Goal: Use online tool/utility: Utilize a website feature to perform a specific function

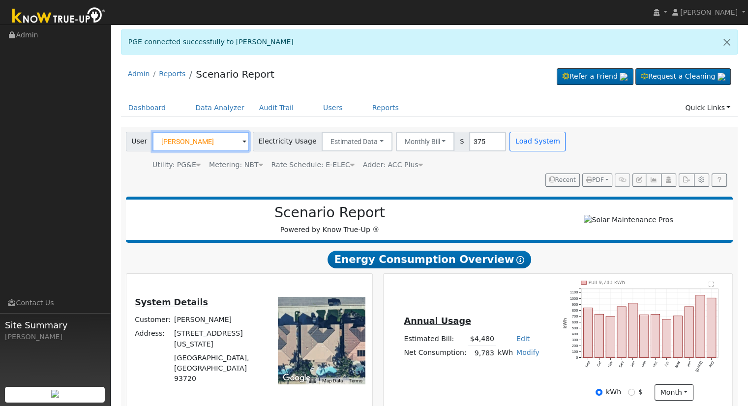
click at [210, 141] on input "[PERSON_NAME]" at bounding box center [200, 142] width 97 height 20
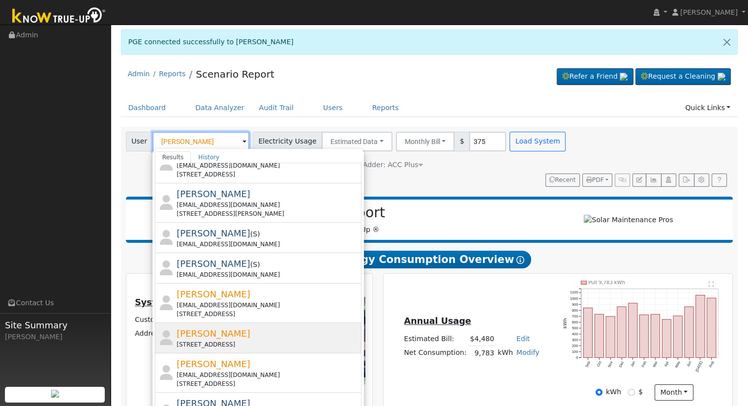
scroll to position [347, 0]
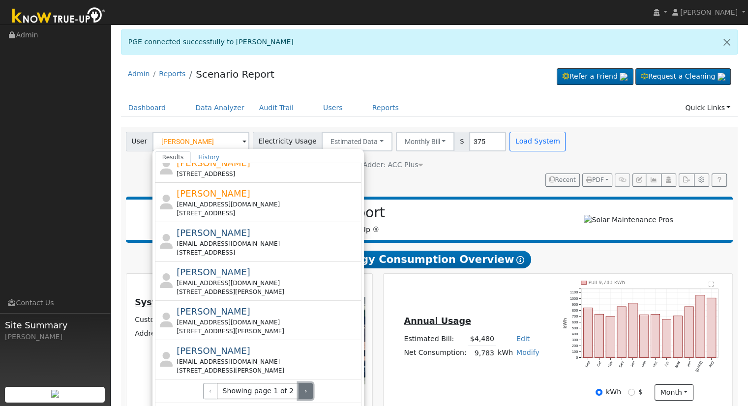
click at [298, 389] on button "›" at bounding box center [305, 391] width 14 height 17
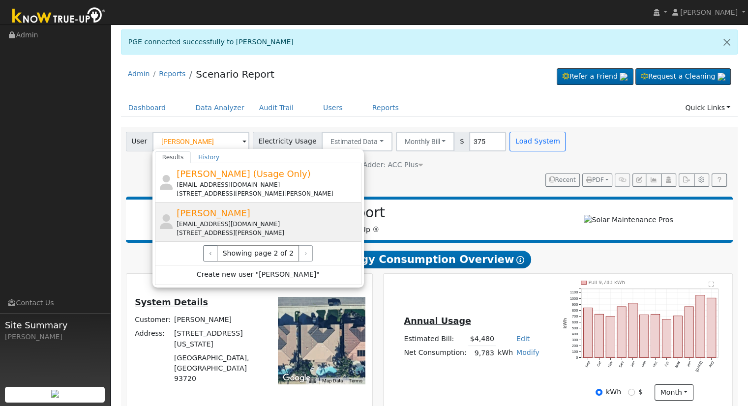
click at [229, 211] on div "[PERSON_NAME] [EMAIL_ADDRESS][DOMAIN_NAME] [STREET_ADDRESS][PERSON_NAME]" at bounding box center [267, 221] width 182 height 31
type input "[PERSON_NAME]"
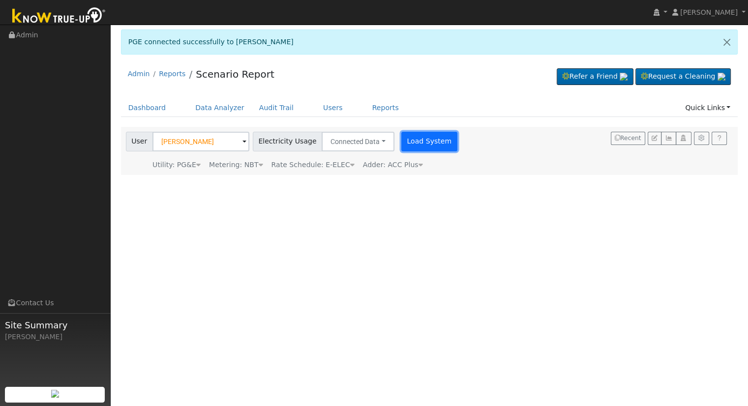
click at [405, 141] on button "Load System" at bounding box center [429, 142] width 56 height 20
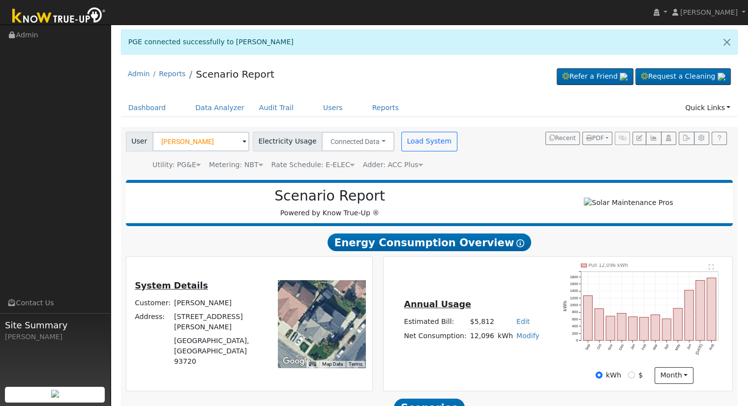
scroll to position [109, 0]
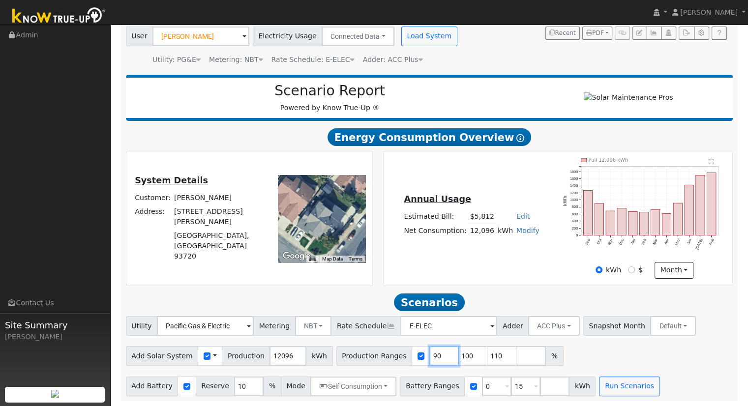
click at [429, 357] on input "90" at bounding box center [443, 356] width 29 height 20
type input "100"
type input "110"
type input "120"
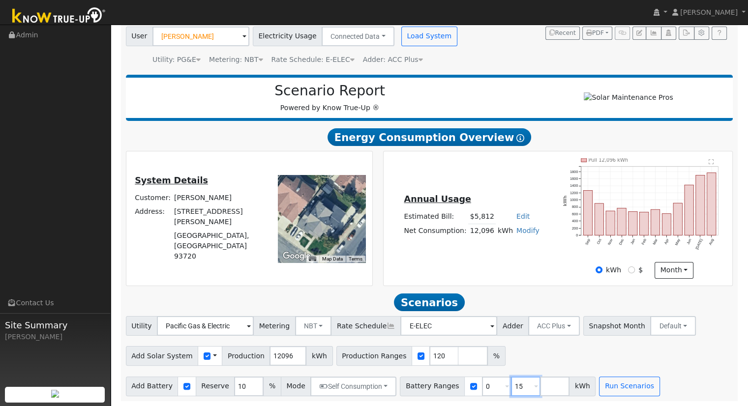
click at [511, 389] on input "15" at bounding box center [525, 387] width 29 height 20
type input "1"
click at [570, 387] on button "Run Scenarios" at bounding box center [600, 387] width 60 height 20
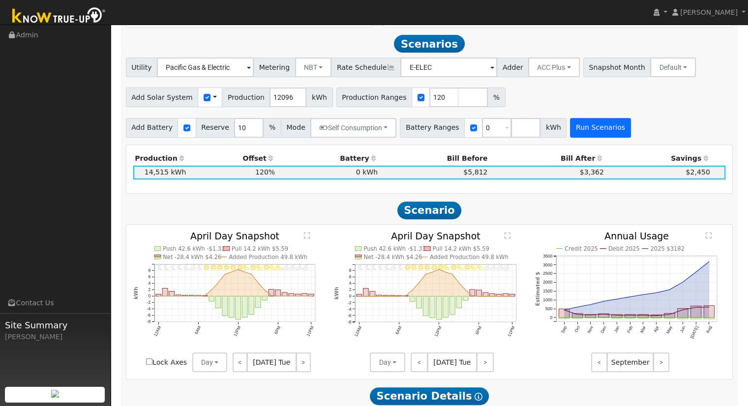
scroll to position [372, 0]
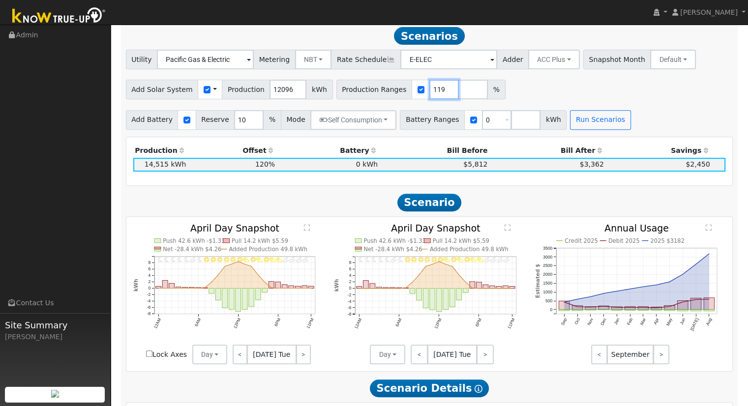
click at [431, 93] on input "119" at bounding box center [443, 90] width 29 height 20
click at [575, 130] on button "Run Scenarios" at bounding box center [600, 120] width 60 height 20
type input "118"
click at [430, 94] on input "118" at bounding box center [443, 90] width 29 height 20
click at [570, 128] on button "Run Scenarios" at bounding box center [600, 120] width 60 height 20
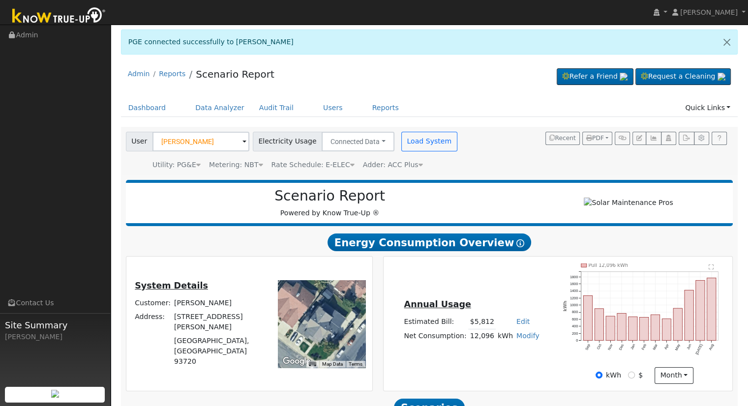
scroll to position [0, 0]
click at [588, 135] on icon "button" at bounding box center [589, 138] width 6 height 6
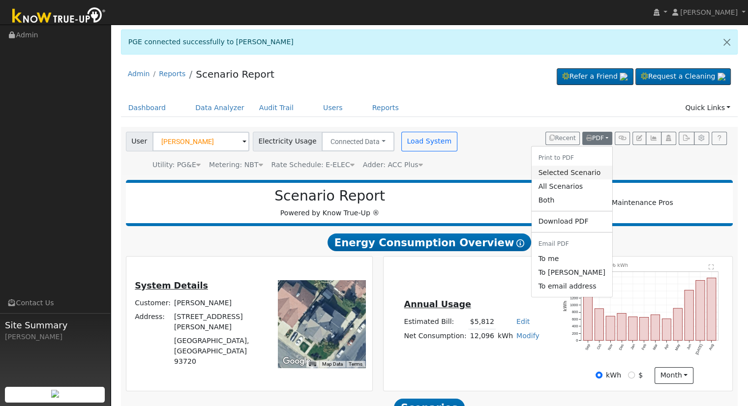
click at [548, 166] on link "Selected Scenario" at bounding box center [571, 173] width 81 height 14
